Goal: Transaction & Acquisition: Purchase product/service

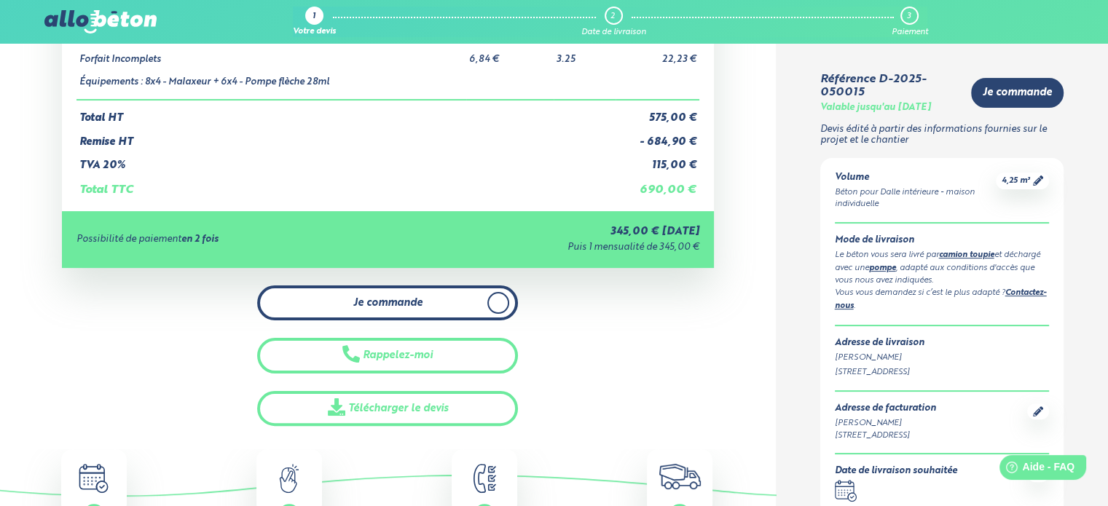
click at [391, 300] on span "Je commande" at bounding box center [387, 303] width 69 height 12
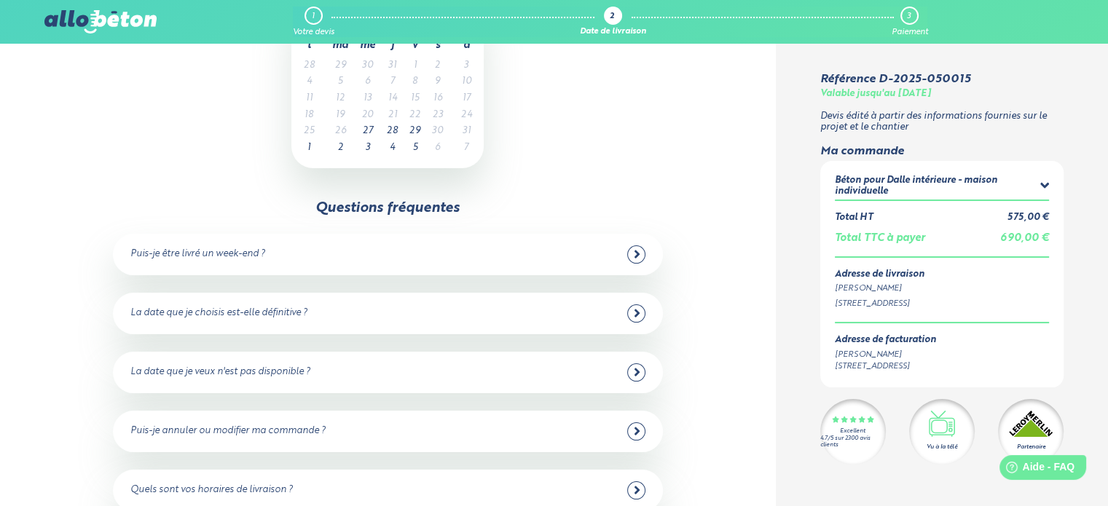
scroll to position [146, 0]
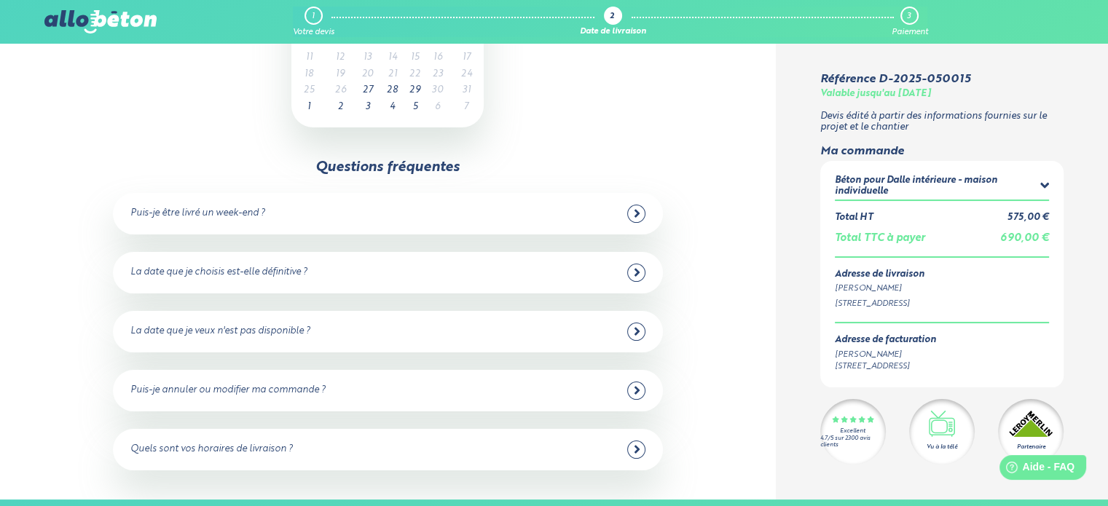
click at [640, 215] on div at bounding box center [636, 214] width 18 height 18
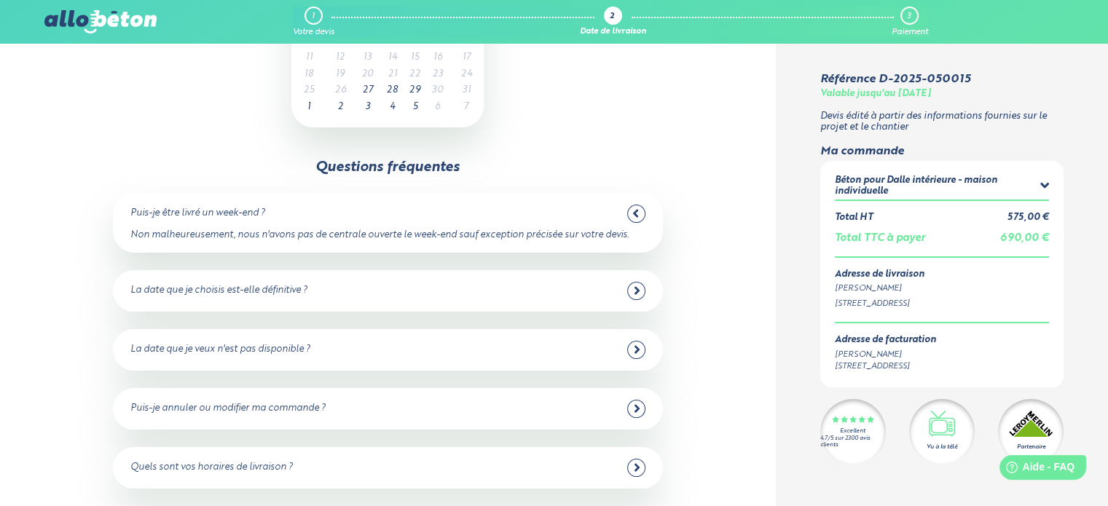
click at [639, 288] on icon at bounding box center [637, 290] width 7 height 13
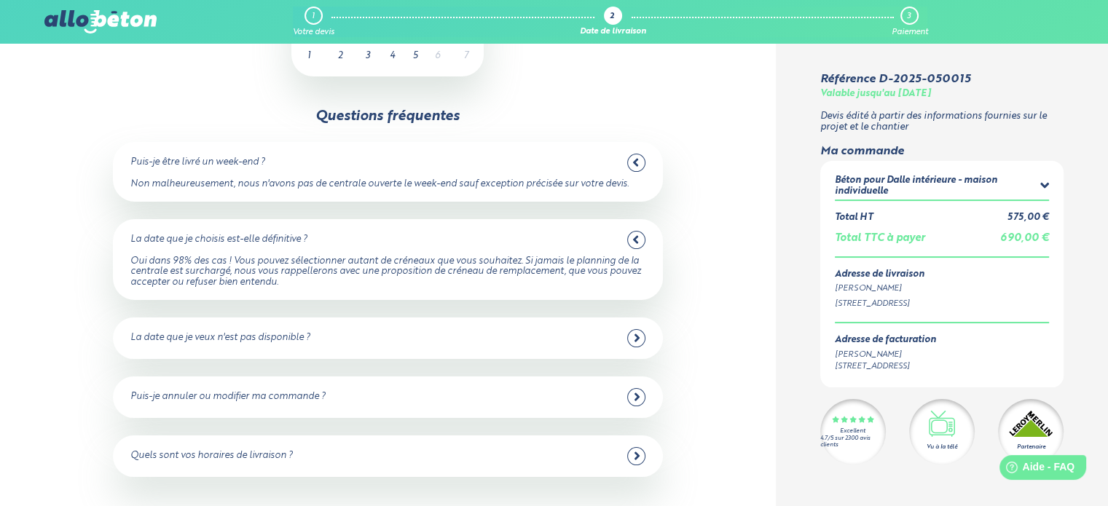
scroll to position [218, 0]
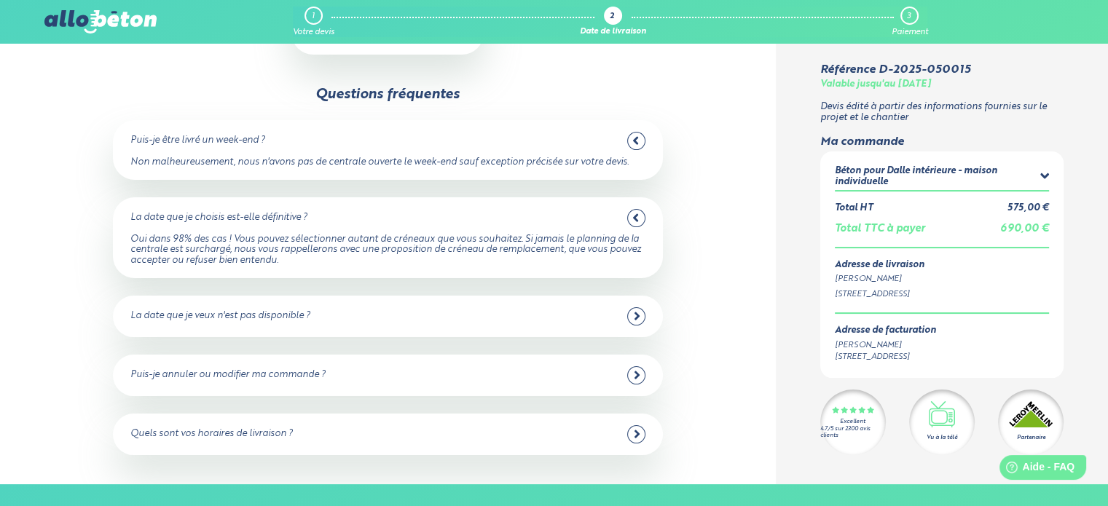
click at [635, 318] on icon at bounding box center [636, 316] width 5 height 8
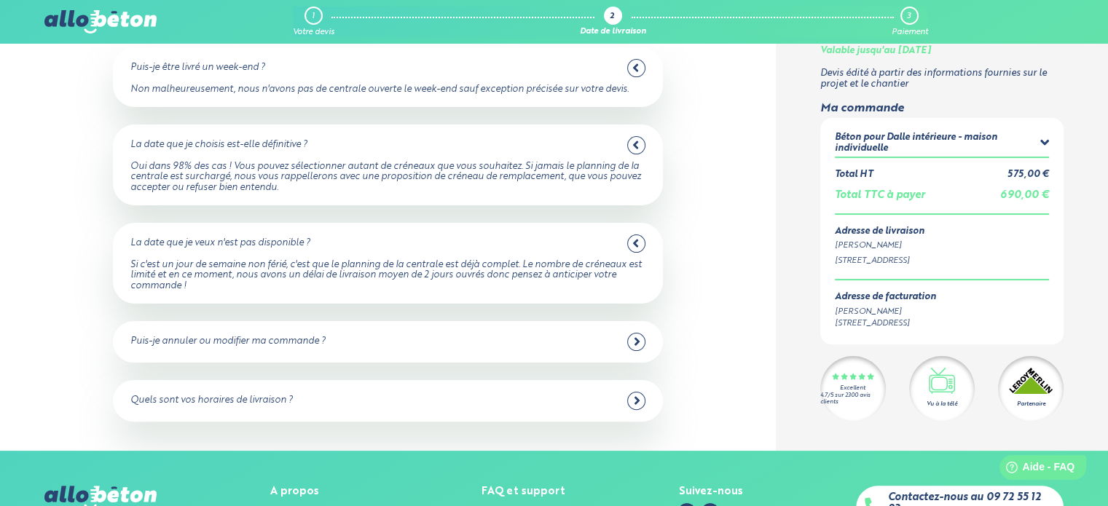
scroll to position [0, 0]
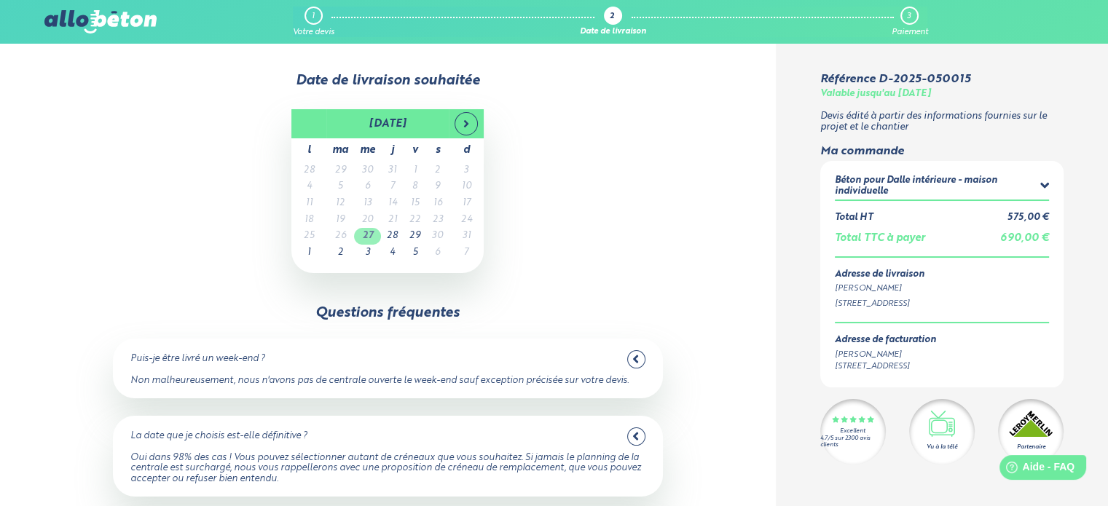
click at [373, 233] on td "27" at bounding box center [367, 236] width 27 height 17
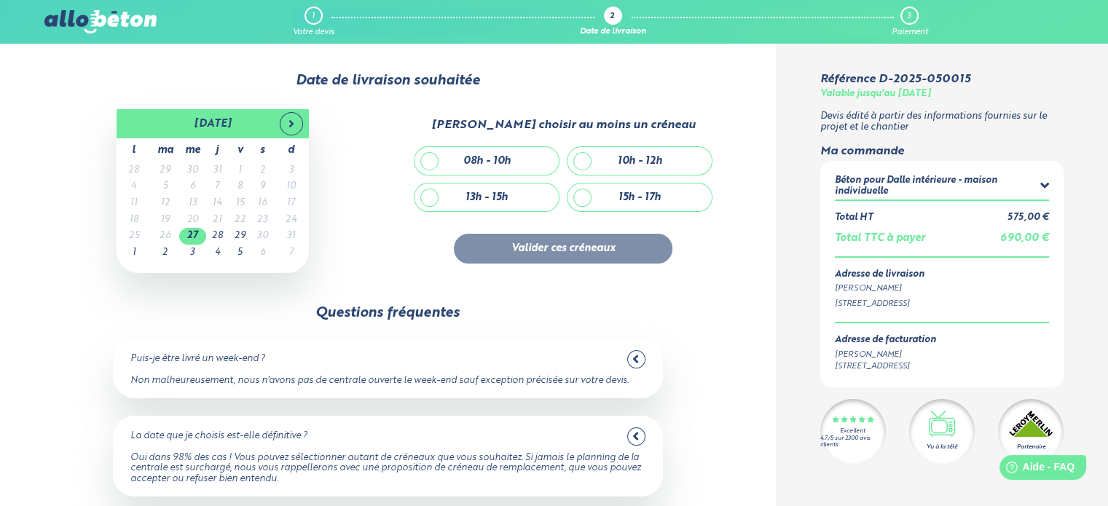
click at [424, 159] on div "08h - 10h" at bounding box center [486, 161] width 144 height 28
checkbox input "true"
click at [555, 245] on button "Valider ces créneaux" at bounding box center [563, 249] width 218 height 30
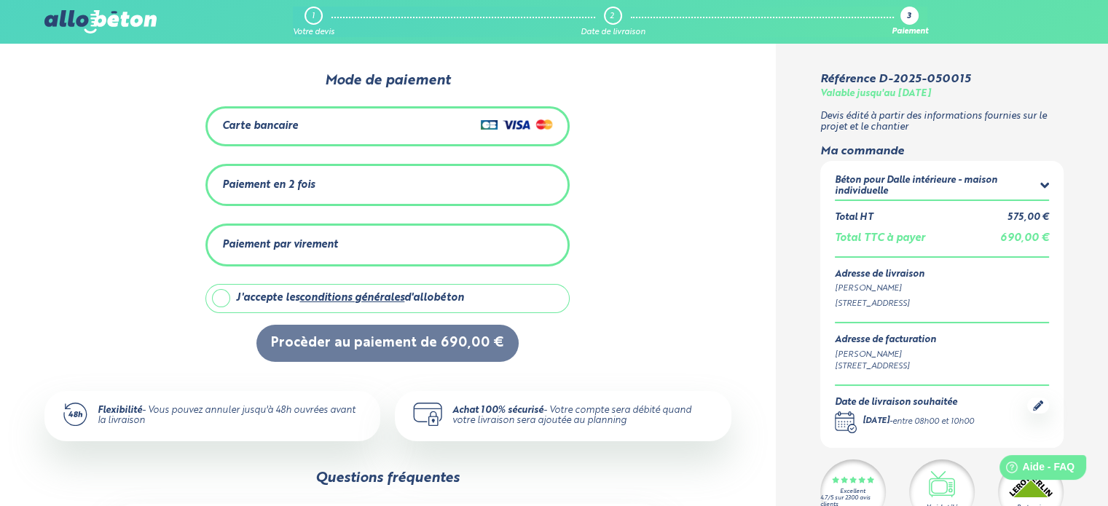
click at [435, 122] on div "Carte bancaire" at bounding box center [387, 126] width 331 height 21
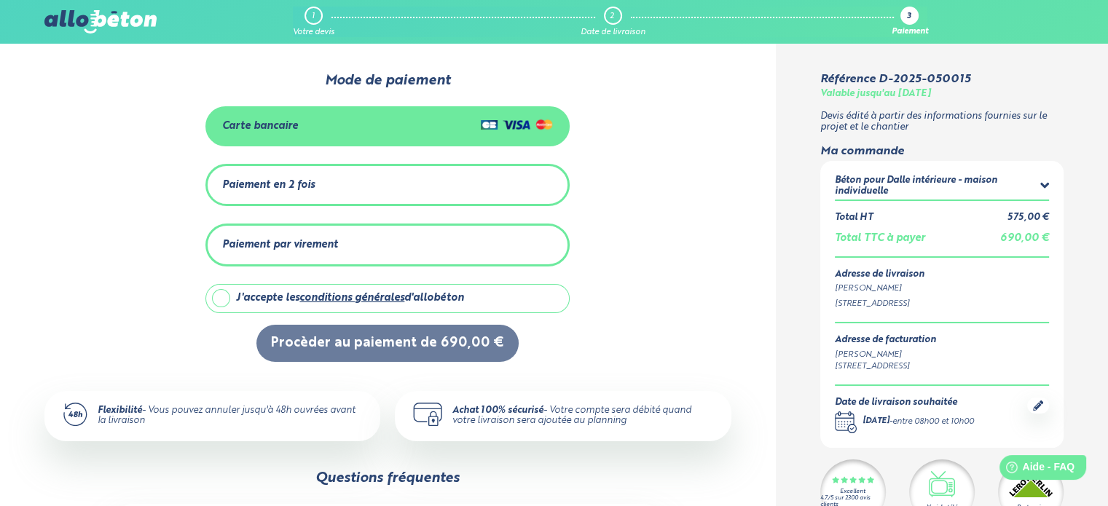
click at [318, 177] on div "Paiement en 2 fois" at bounding box center [387, 185] width 331 height 24
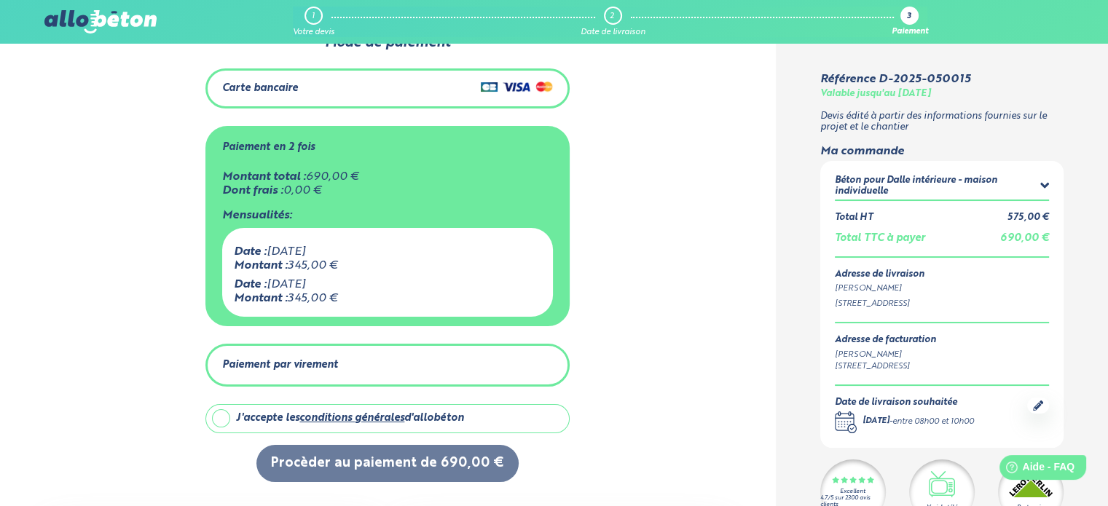
scroll to position [73, 0]
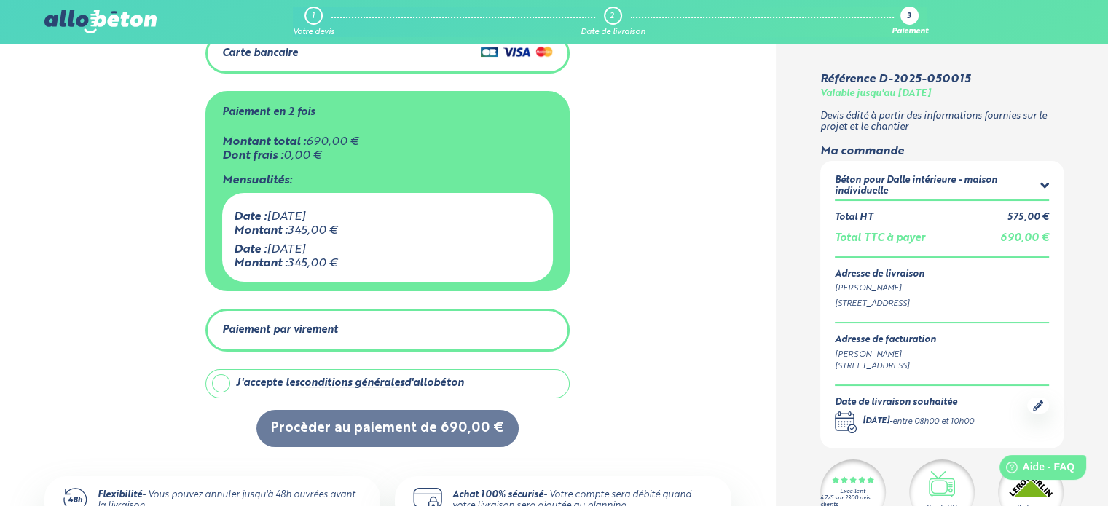
click at [227, 381] on label "J'accepte les conditions générales d'allobéton" at bounding box center [387, 383] width 364 height 29
checkbox input "true"
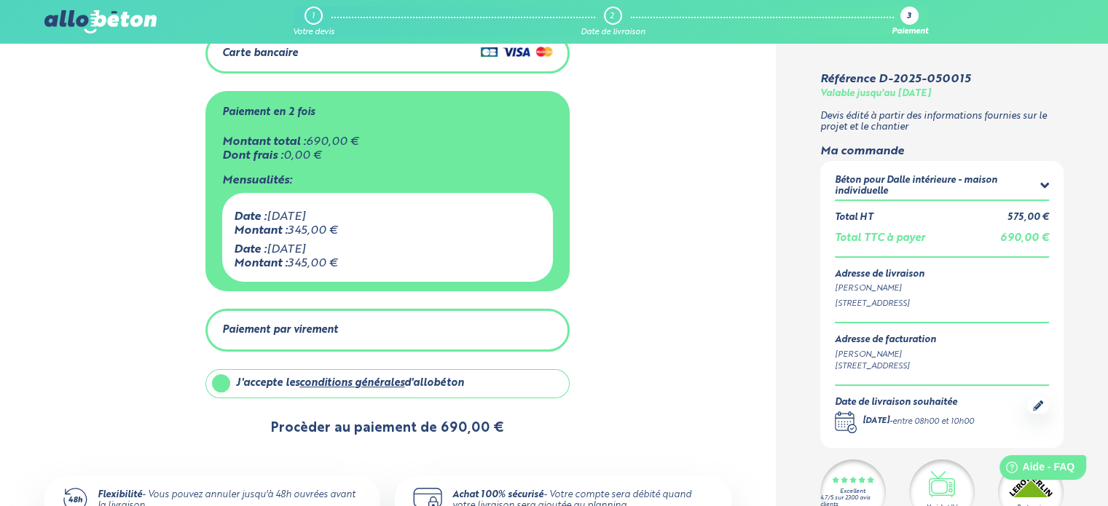
click at [366, 425] on button "Procèder au paiement de 690,00 €" at bounding box center [387, 428] width 262 height 37
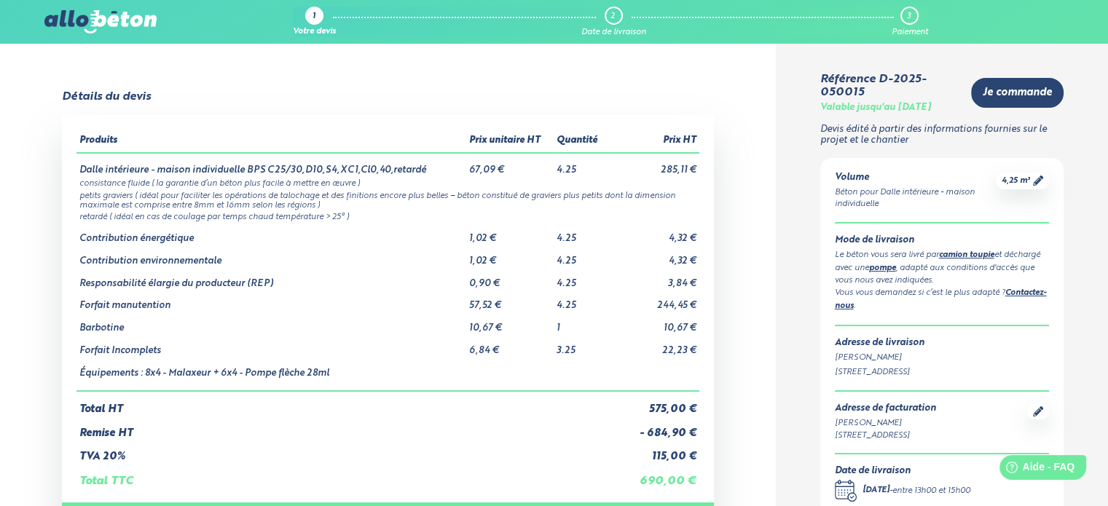
scroll to position [364, 0]
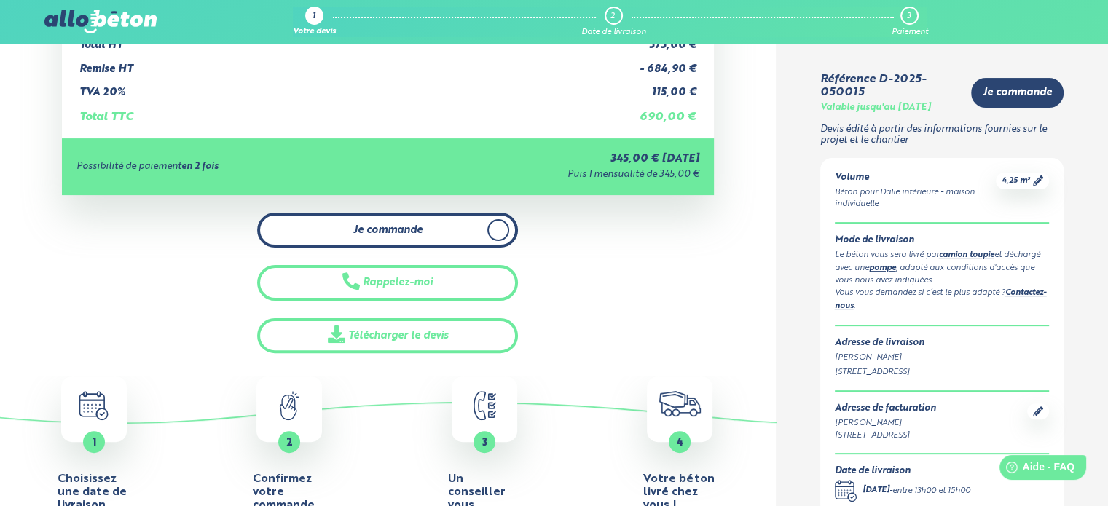
click at [398, 229] on span "Je commande" at bounding box center [387, 230] width 69 height 12
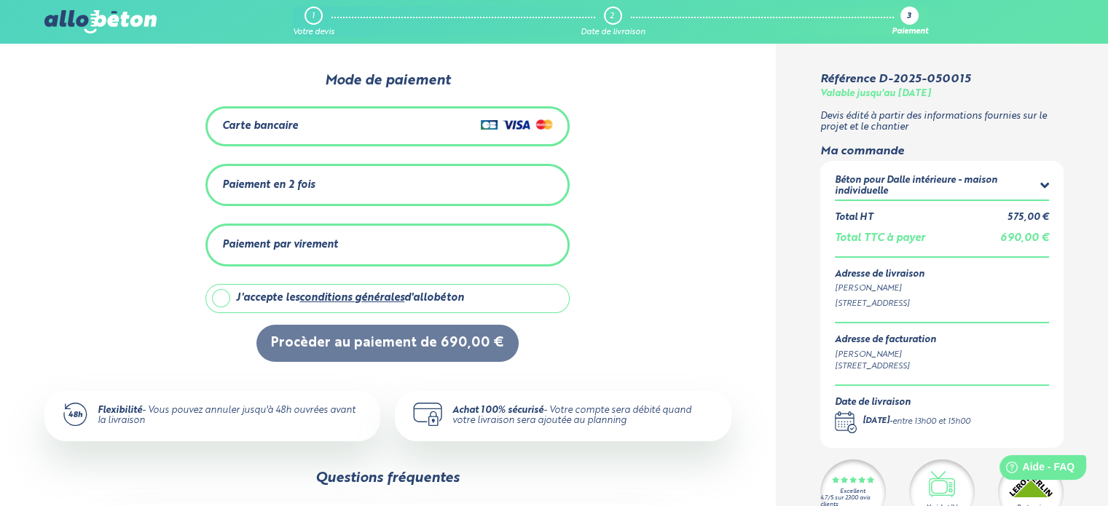
click at [352, 184] on div "Paiement en 2 fois" at bounding box center [387, 185] width 331 height 24
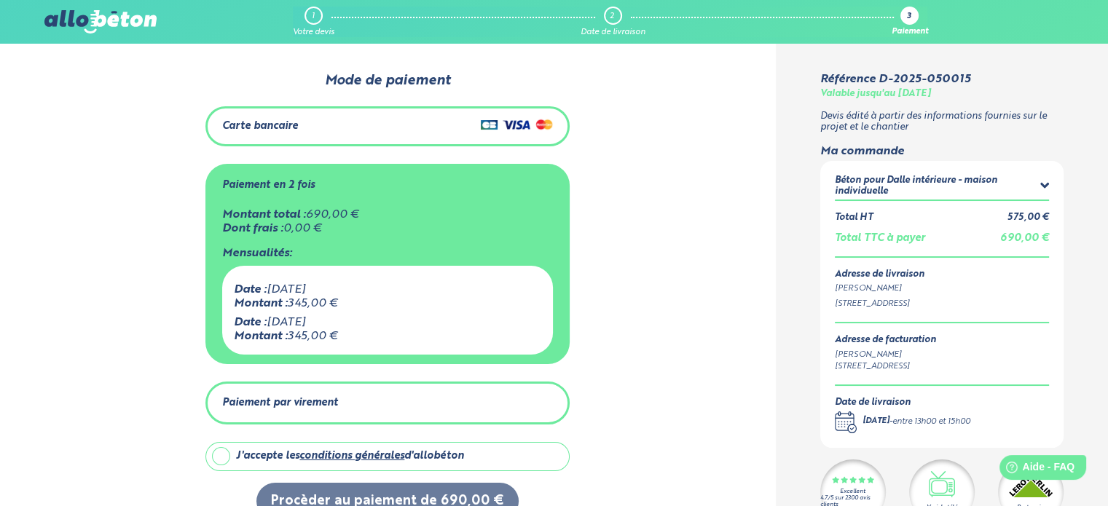
click at [320, 121] on div "Carte bancaire" at bounding box center [387, 126] width 331 height 21
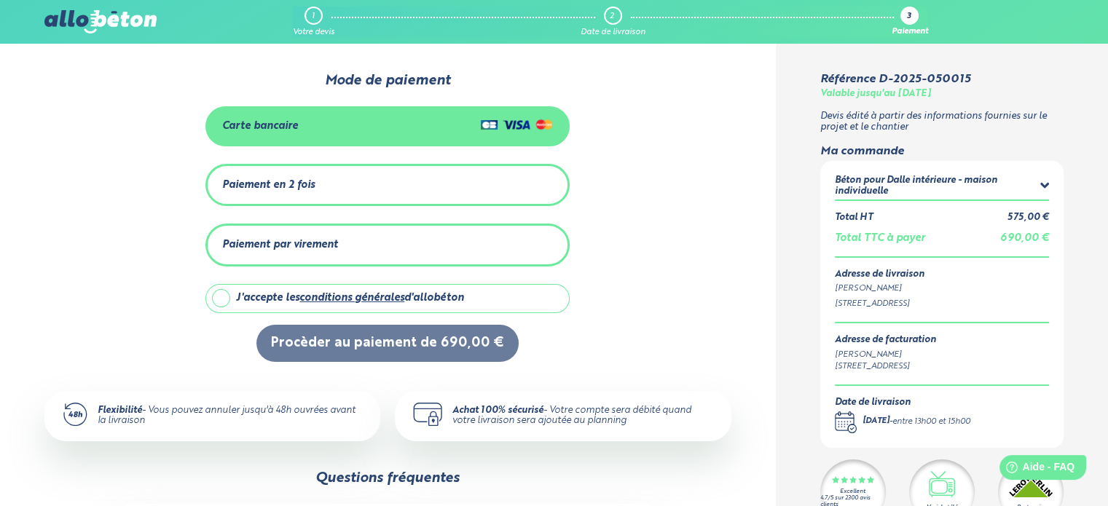
click at [232, 293] on label "J'accepte les conditions générales d'allobéton" at bounding box center [387, 298] width 364 height 29
checkbox input "true"
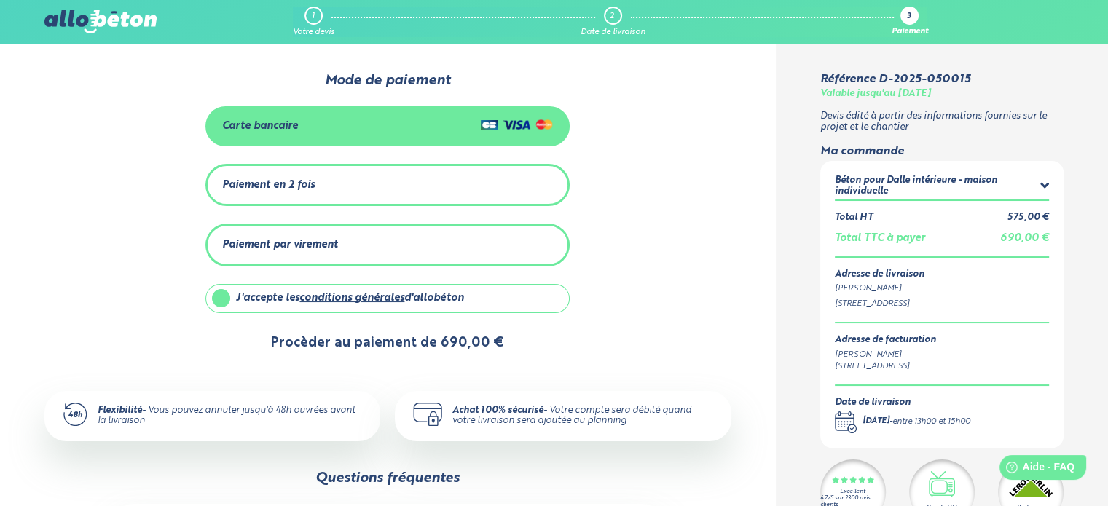
click at [367, 334] on button "Procèder au paiement de 690,00 €" at bounding box center [387, 343] width 262 height 37
